Goal: Task Accomplishment & Management: Complete application form

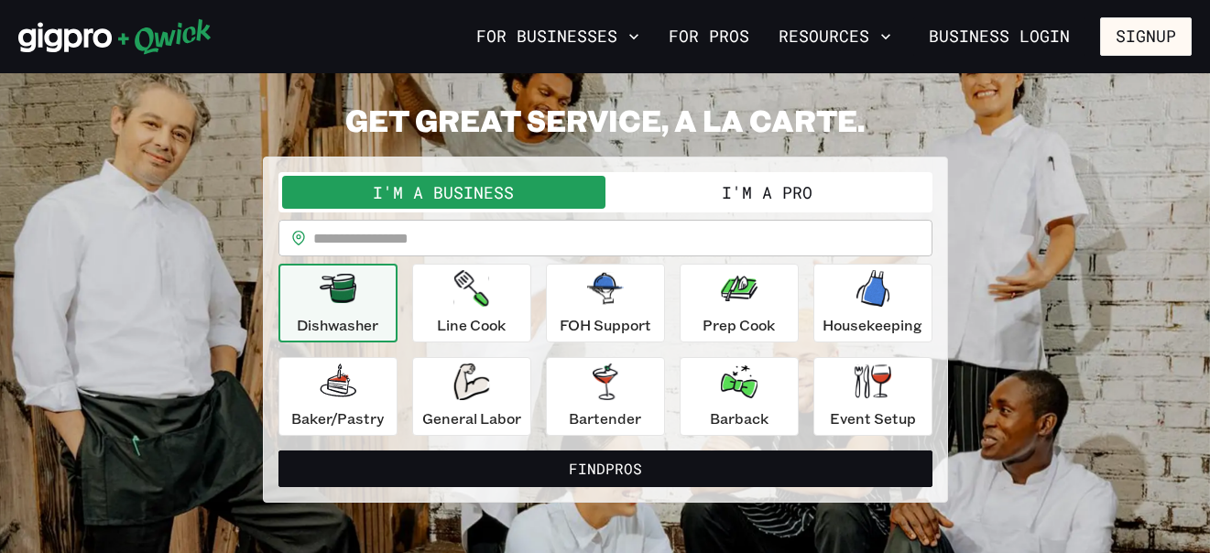
scroll to position [81, 0]
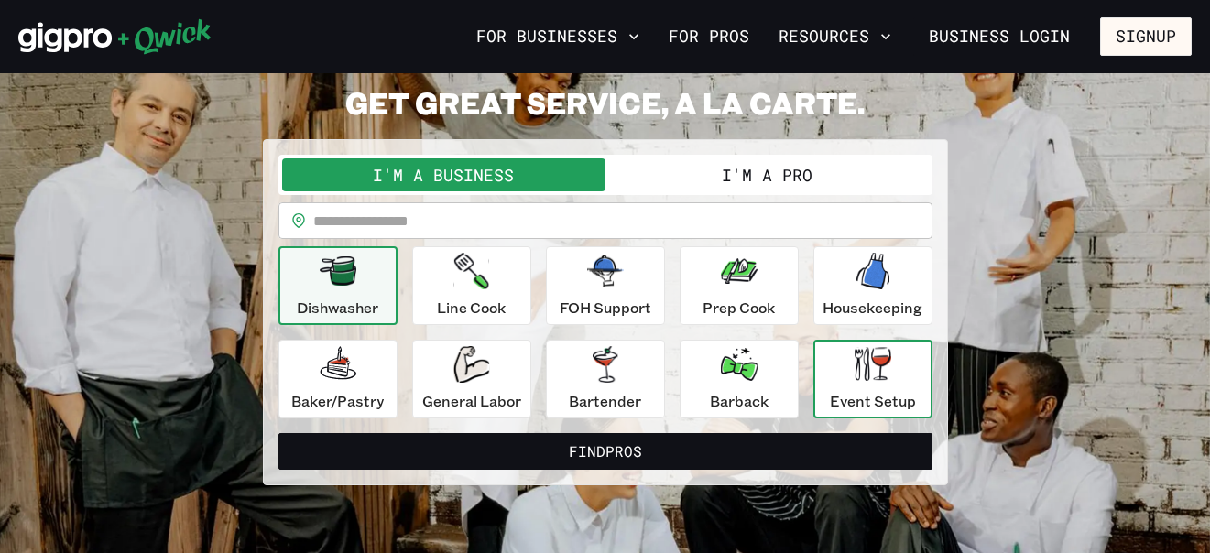
click at [890, 365] on icon "button" at bounding box center [873, 364] width 37 height 34
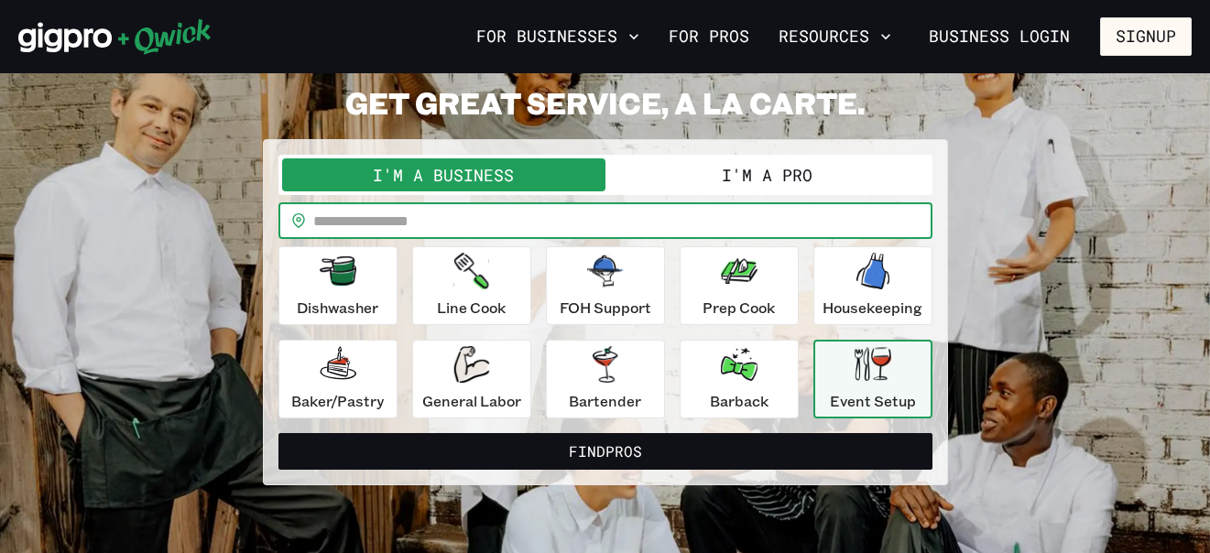
click at [696, 228] on input "text" at bounding box center [622, 220] width 619 height 37
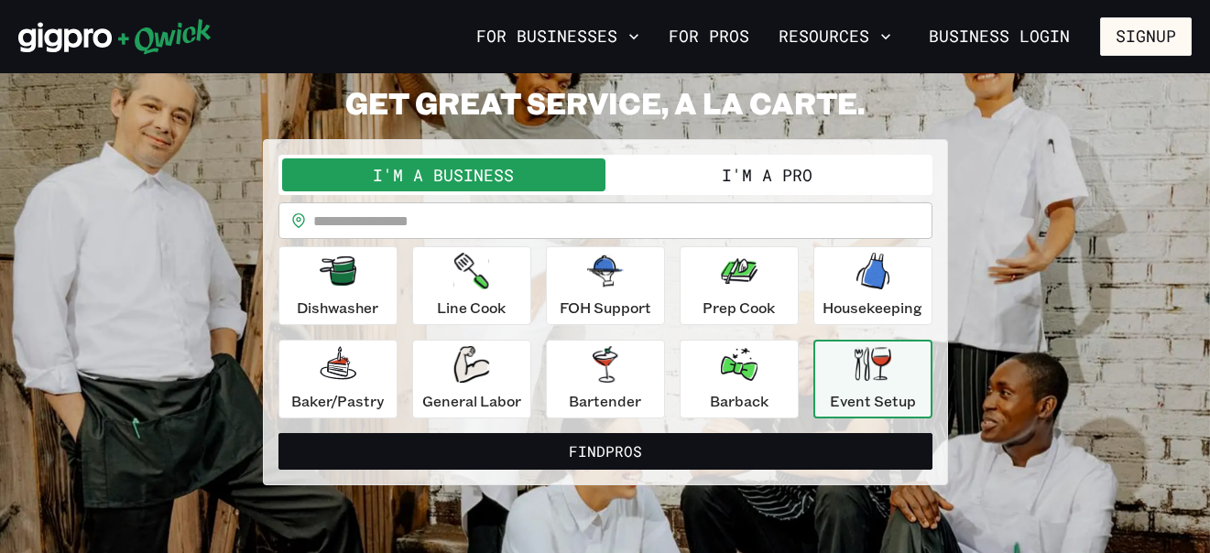
click at [742, 180] on button "I'm a Pro" at bounding box center [766, 174] width 323 height 33
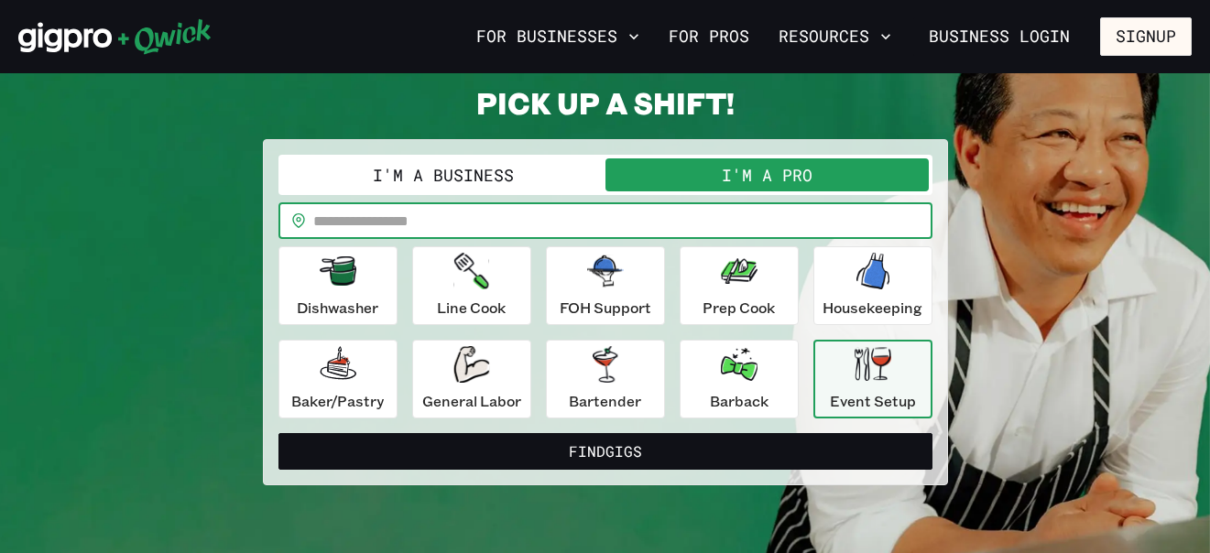
click at [707, 220] on input "text" at bounding box center [622, 220] width 619 height 37
type input "*****"
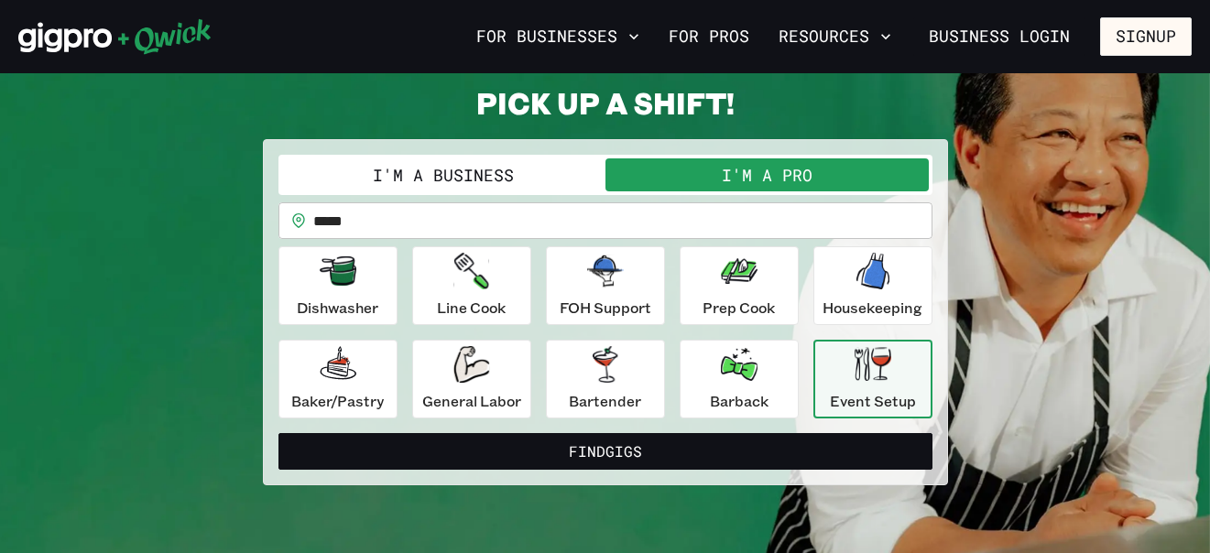
click at [867, 377] on icon "button" at bounding box center [873, 364] width 37 height 34
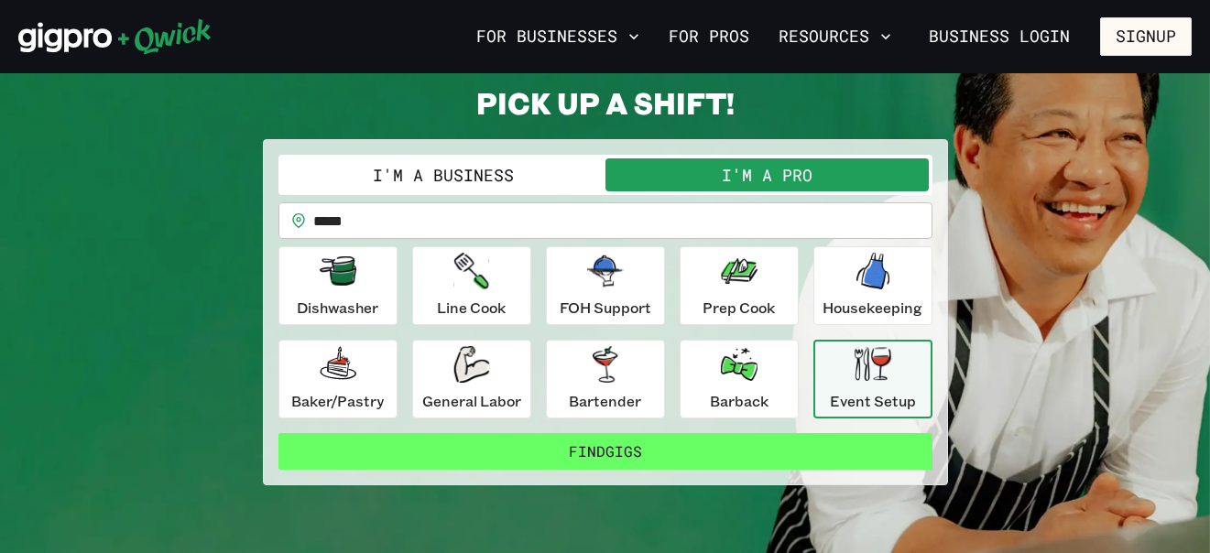
click at [785, 452] on button "Find Gigs" at bounding box center [605, 451] width 654 height 37
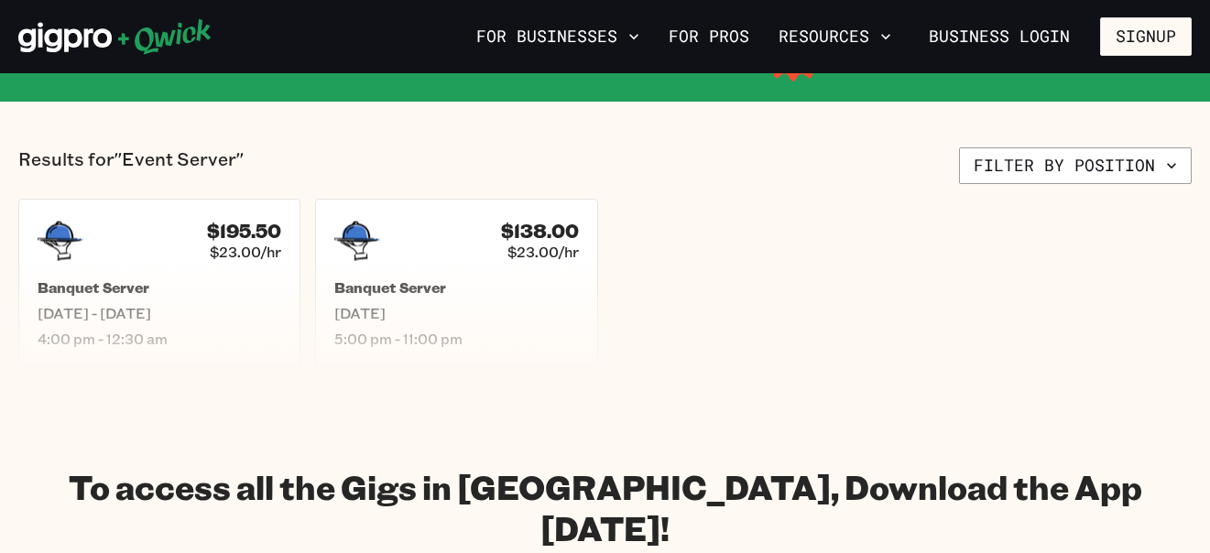
scroll to position [475, 0]
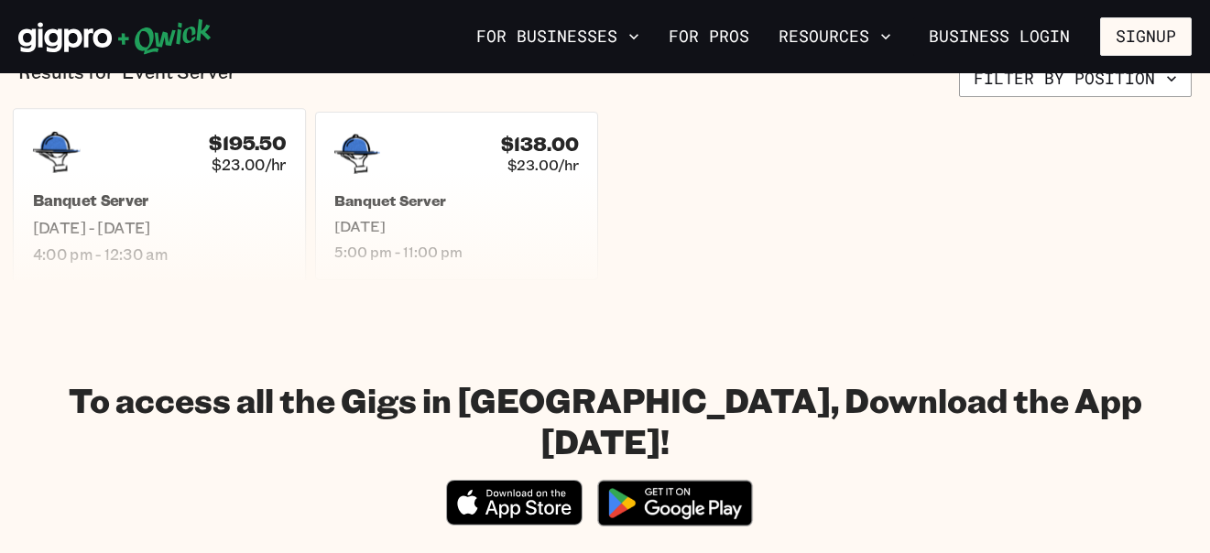
click at [157, 191] on h5 "Banquet Server" at bounding box center [160, 200] width 254 height 19
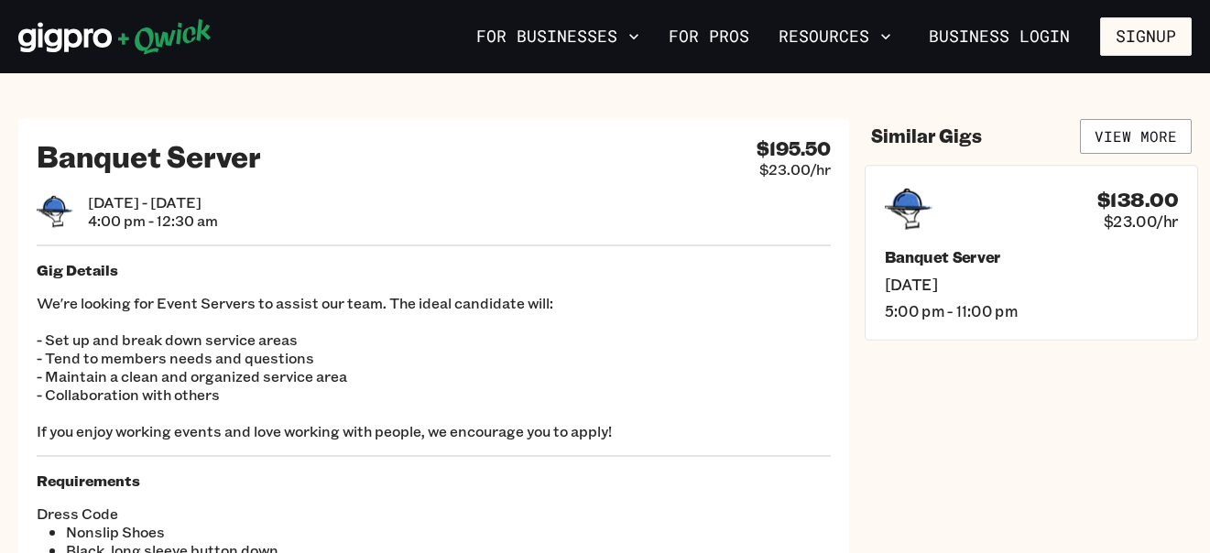
click at [1031, 254] on h5 "Banquet Server" at bounding box center [1031, 256] width 293 height 19
